Goal: Information Seeking & Learning: Learn about a topic

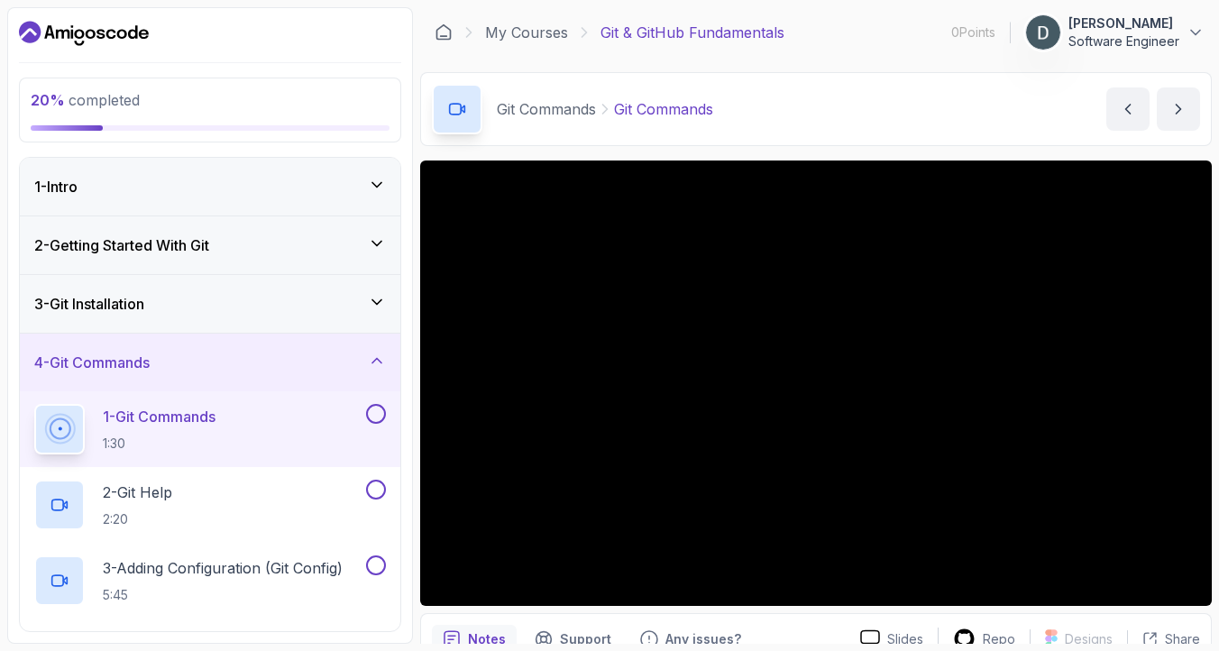
scroll to position [85, 0]
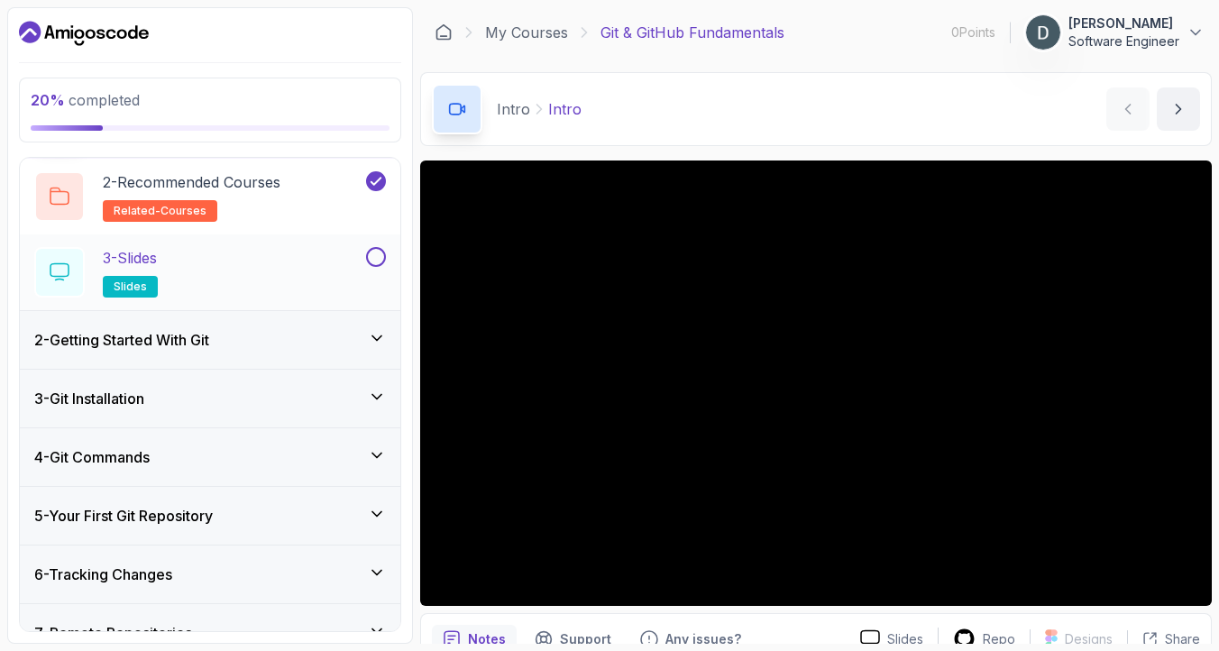
scroll to position [139, 0]
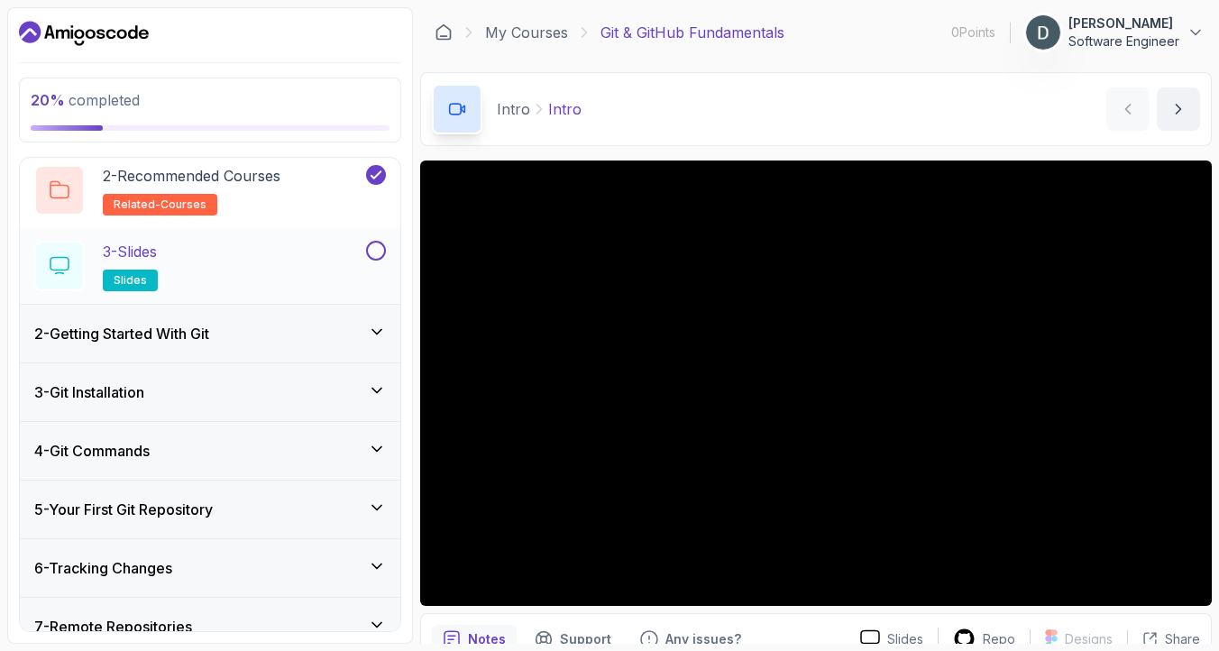
click at [377, 258] on button at bounding box center [376, 251] width 20 height 20
click at [272, 336] on div "2 - Getting Started With Git" at bounding box center [210, 334] width 352 height 22
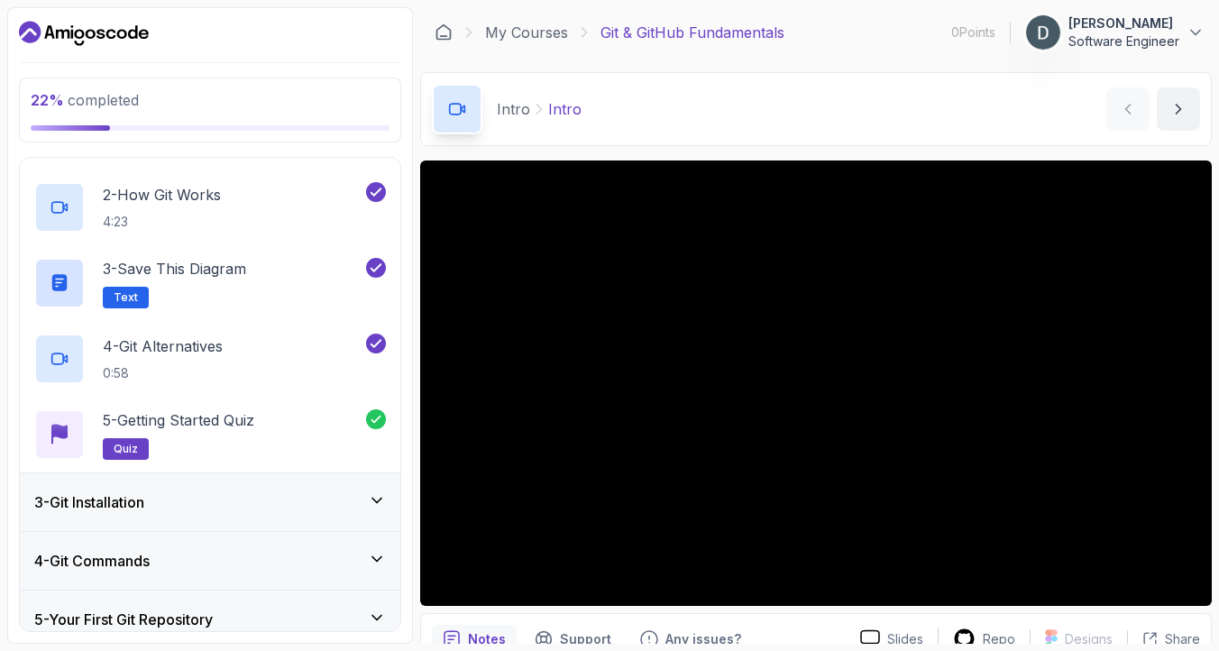
click at [303, 499] on div "3 - Git Installation" at bounding box center [210, 503] width 352 height 22
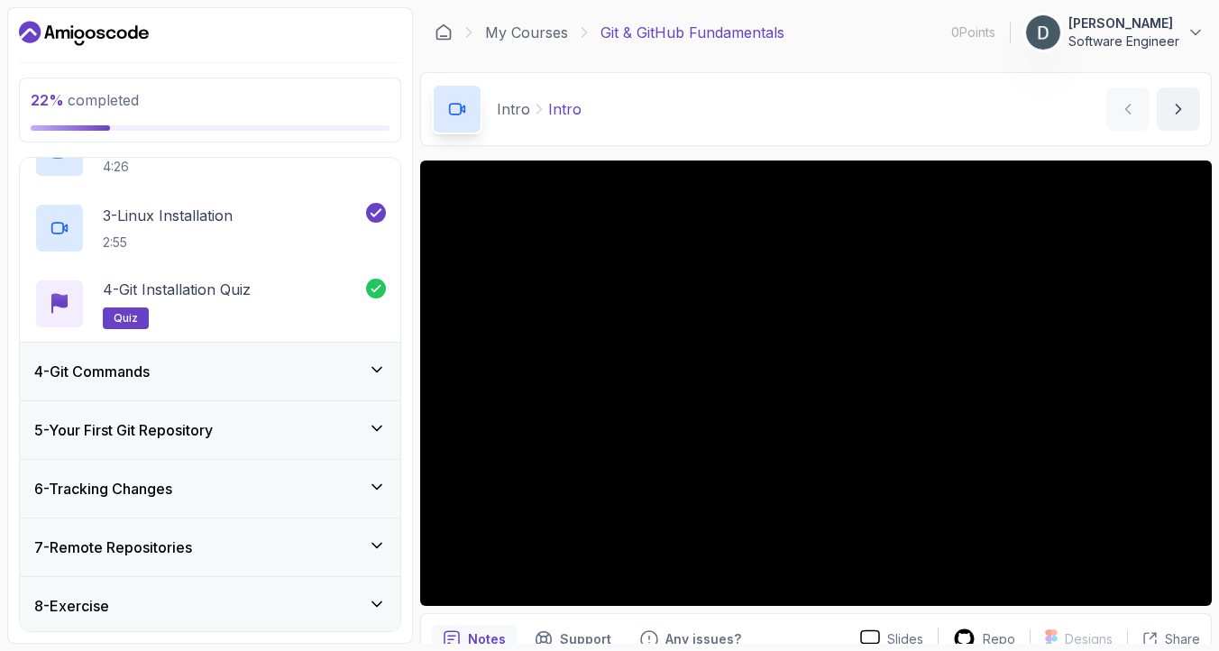
click at [349, 361] on div "4 - Git Commands" at bounding box center [210, 372] width 352 height 22
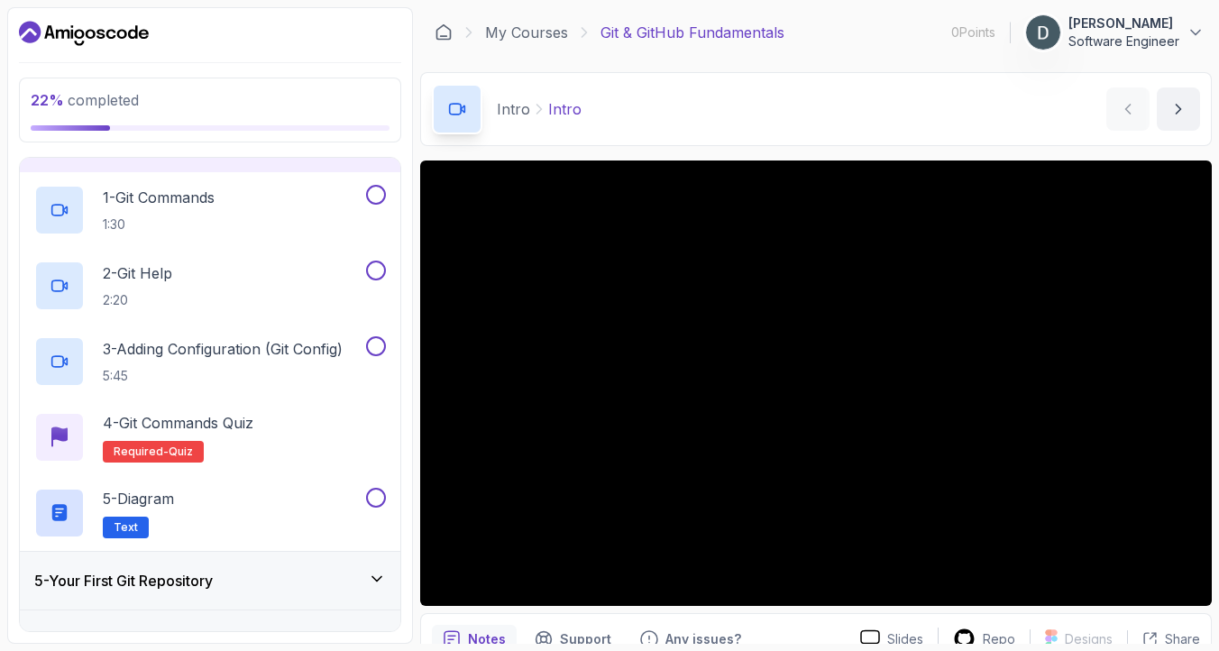
scroll to position [216, 0]
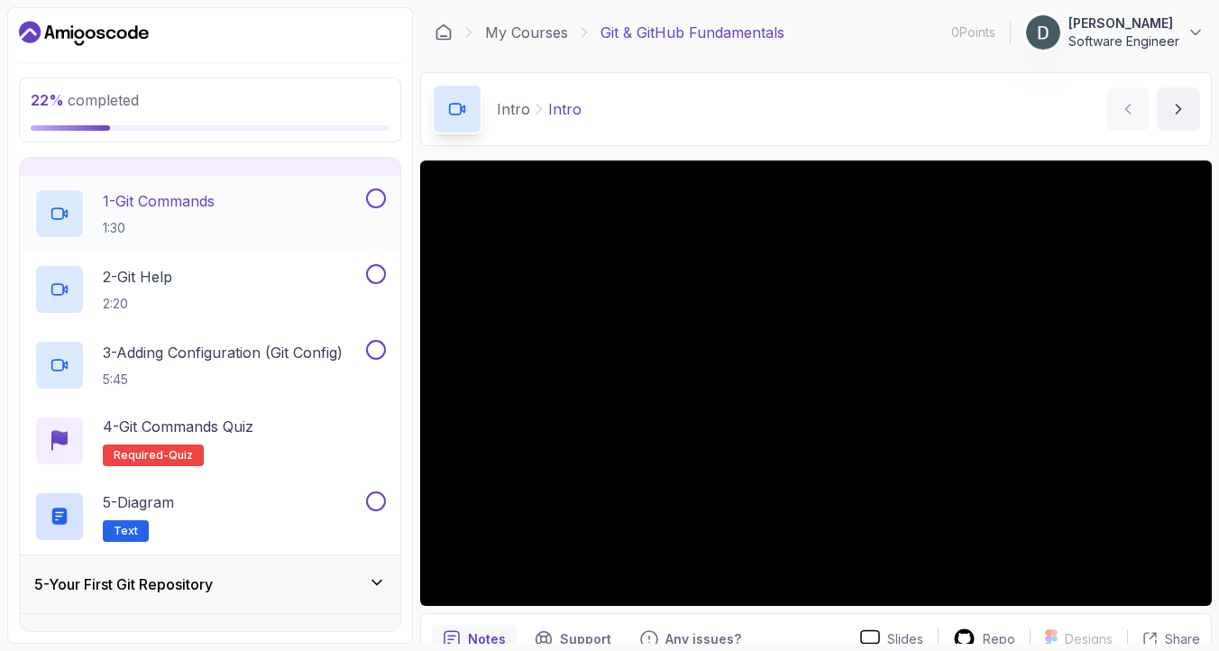
click at [238, 200] on div "1 - Git Commands 1:30" at bounding box center [198, 214] width 328 height 51
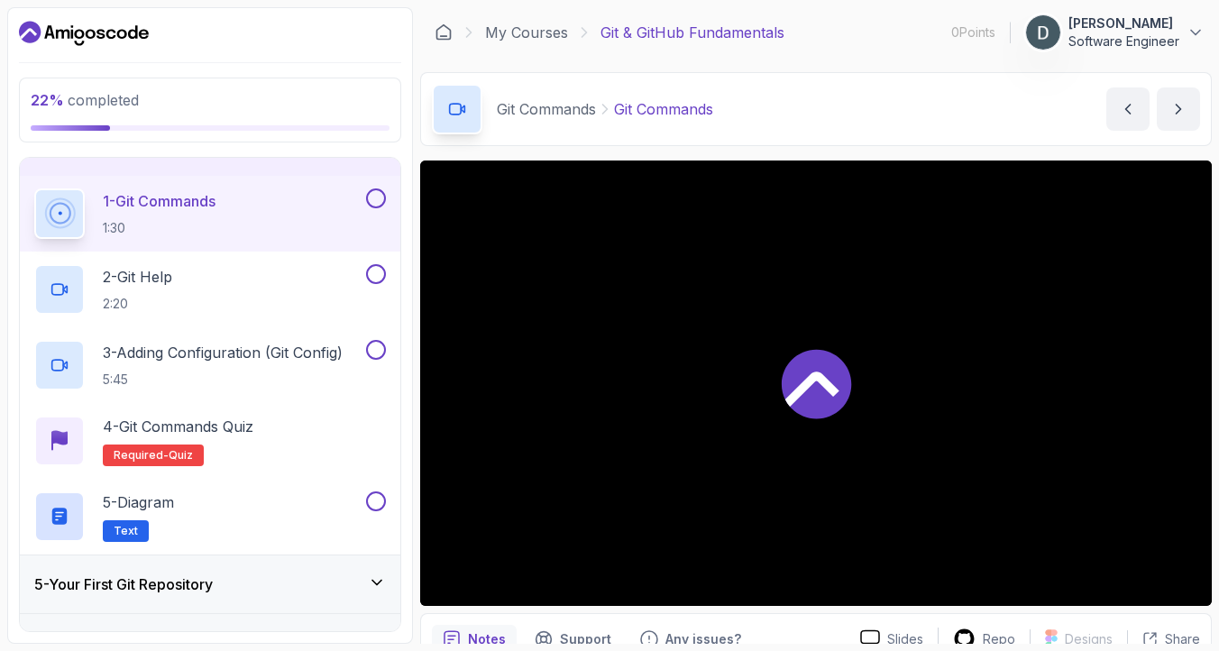
click at [824, 377] on icon at bounding box center [813, 389] width 54 height 35
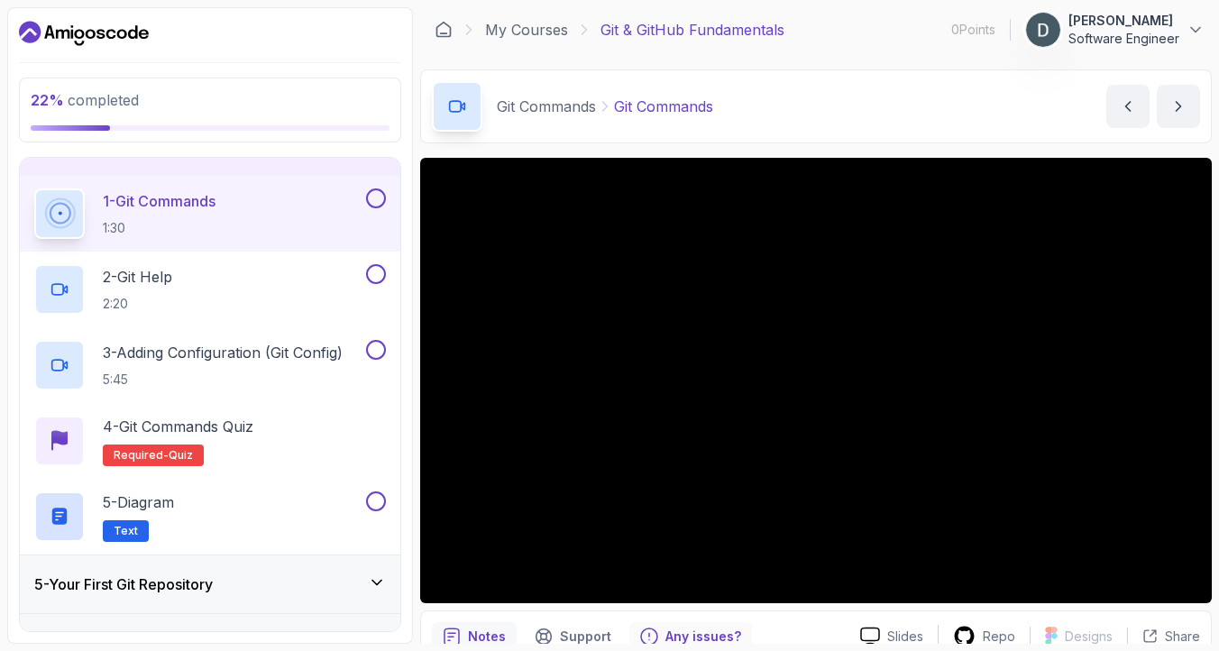
scroll to position [21, 0]
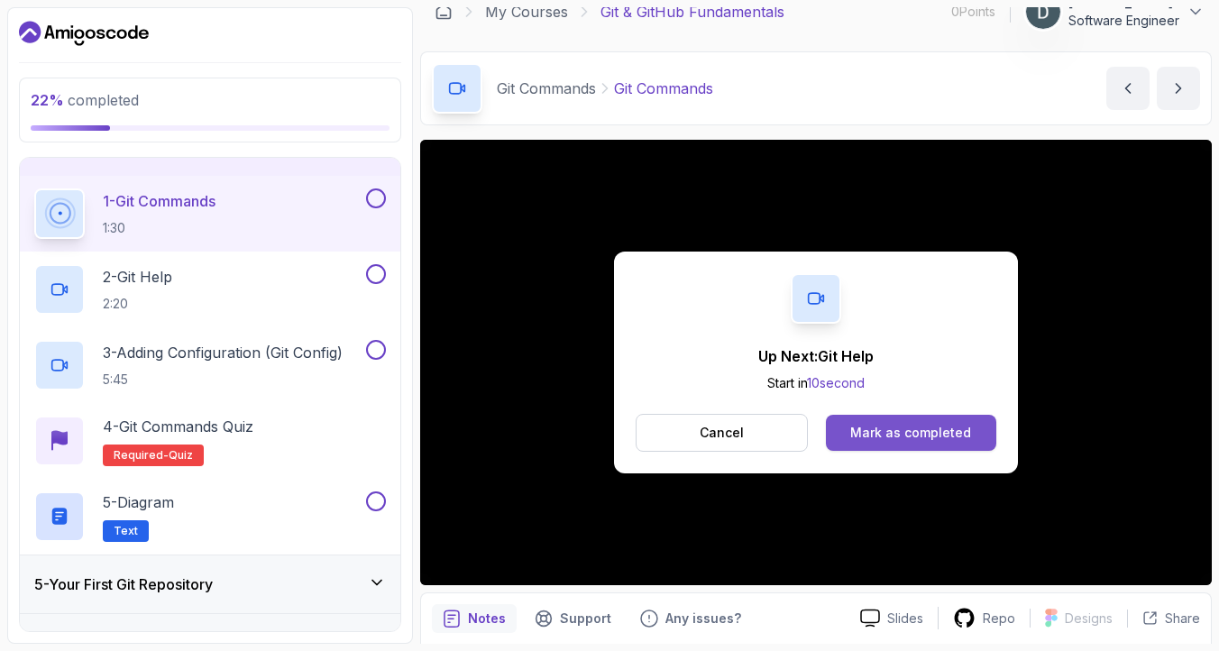
click at [909, 426] on div "Mark as completed" at bounding box center [911, 433] width 121 height 18
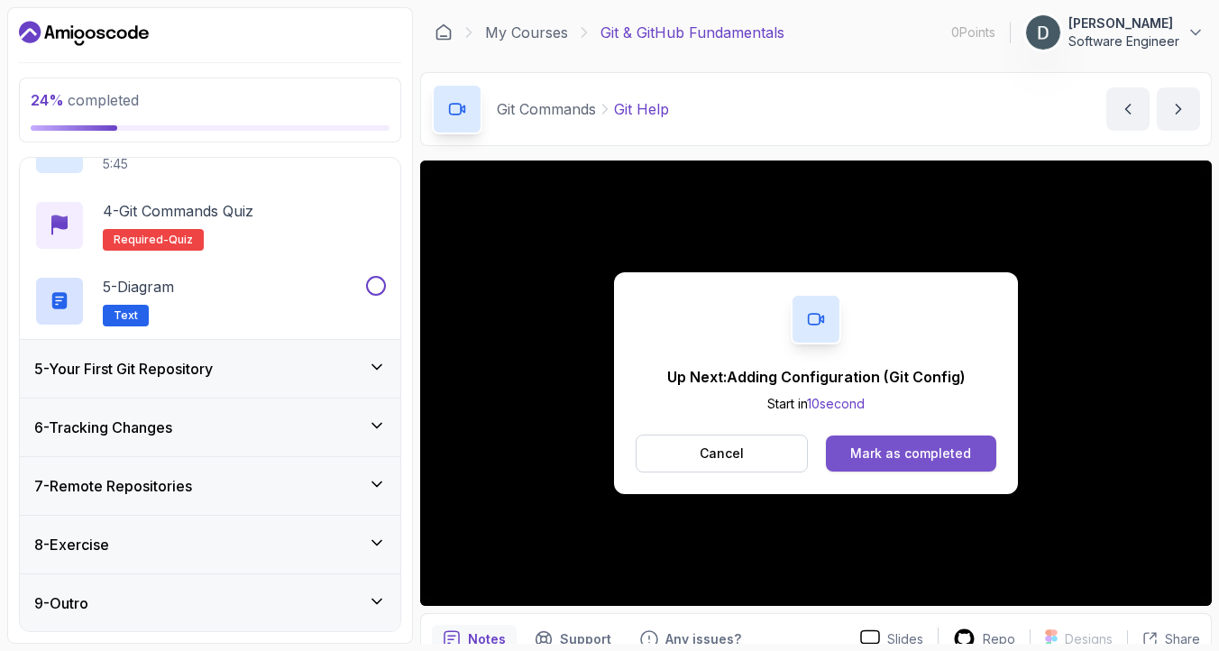
click at [931, 448] on div "Mark as completed" at bounding box center [911, 454] width 121 height 18
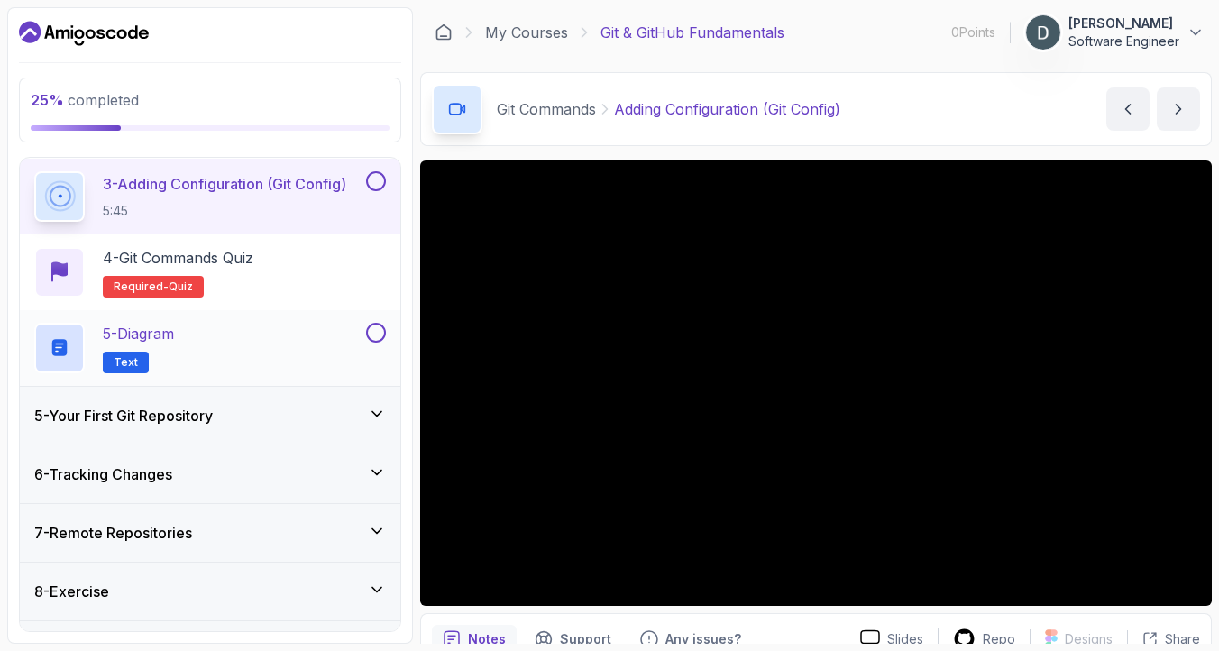
scroll to position [383, 0]
